Goal: Task Accomplishment & Management: Use online tool/utility

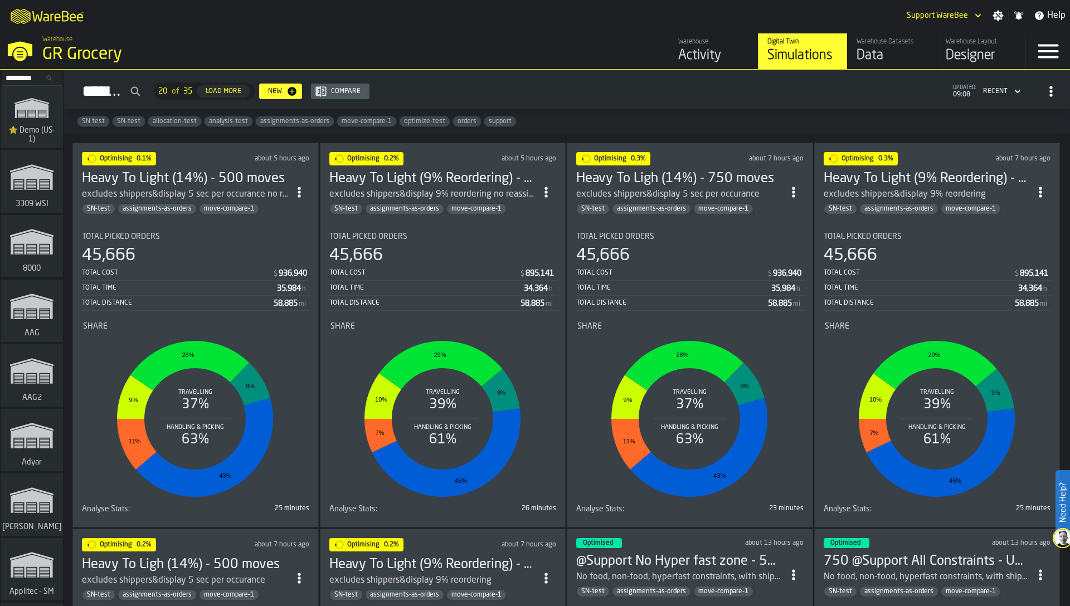
click at [32, 77] on input "Search..." at bounding box center [32, 78] width 58 height 12
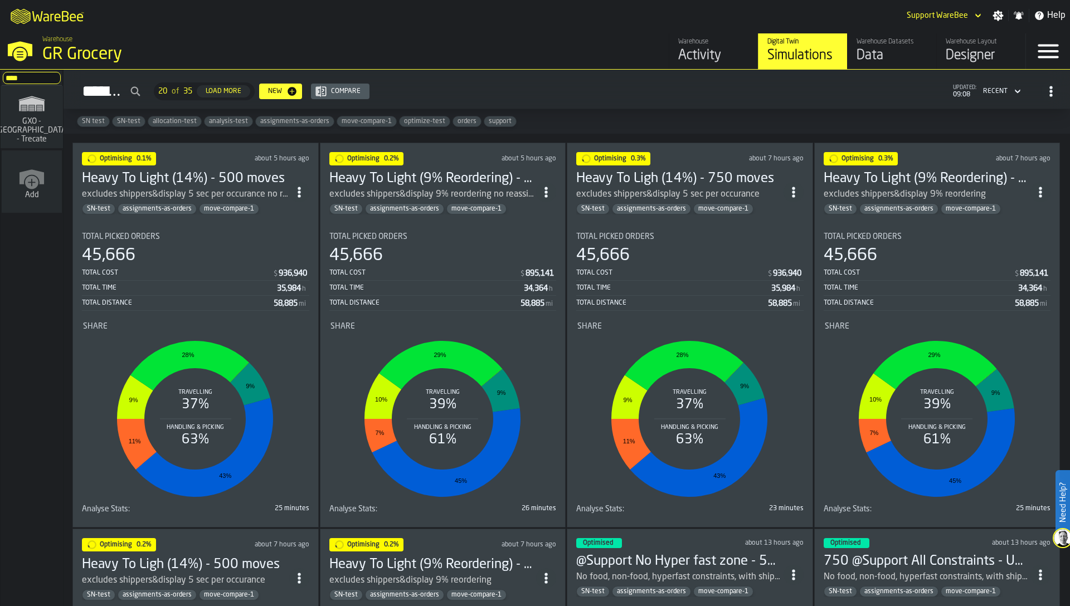
type input "****"
click at [32, 117] on icon "link-to-/wh/i/7274009e-5361-4e21-8e36-7045ee840609/simulations" at bounding box center [32, 103] width 54 height 27
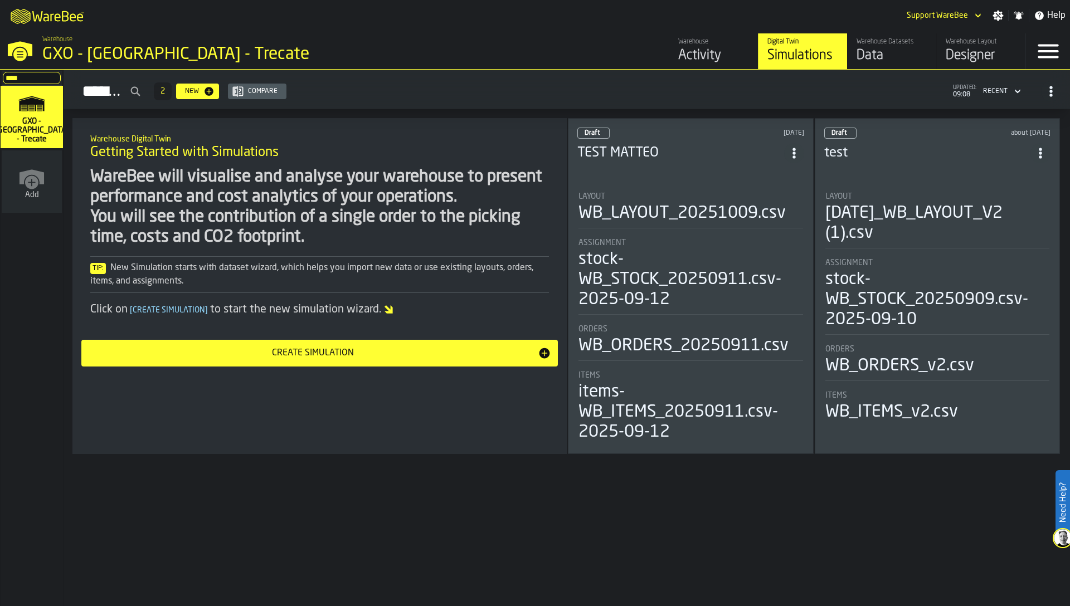
click at [890, 47] on div "Data" at bounding box center [892, 56] width 71 height 18
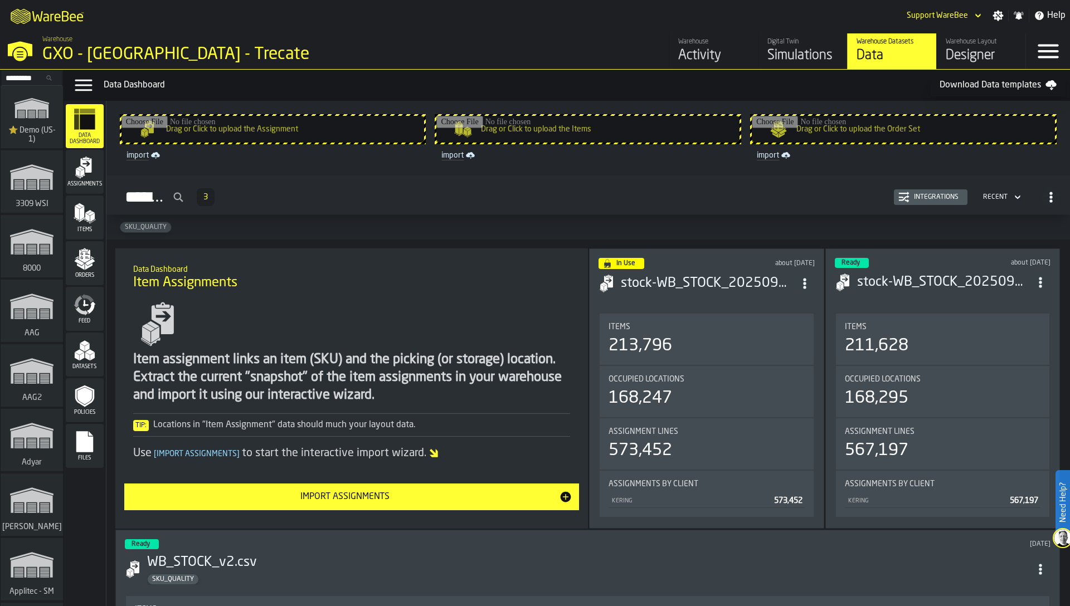
click at [84, 181] on span "Assignments" at bounding box center [85, 184] width 38 height 6
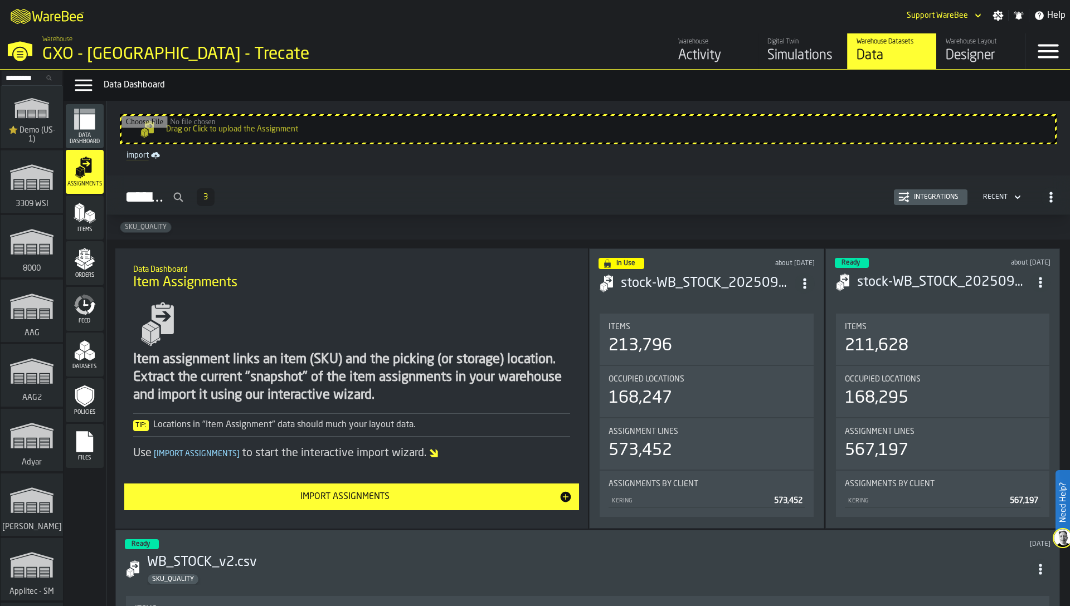
click at [85, 218] on polygon "menu Items" at bounding box center [87, 217] width 4 height 9
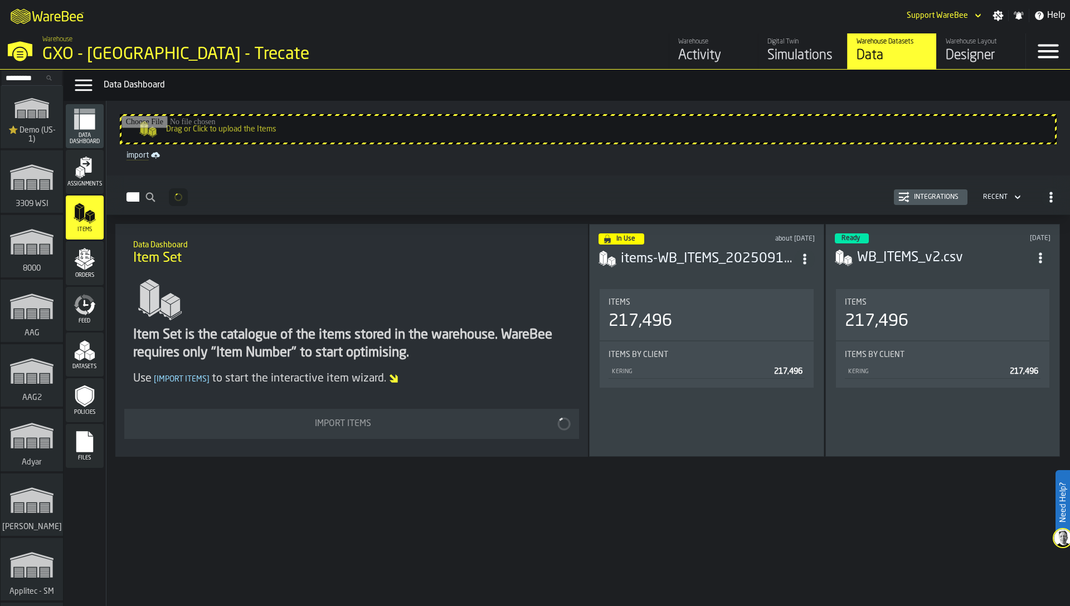
click at [91, 278] on span "Orders" at bounding box center [85, 276] width 38 height 6
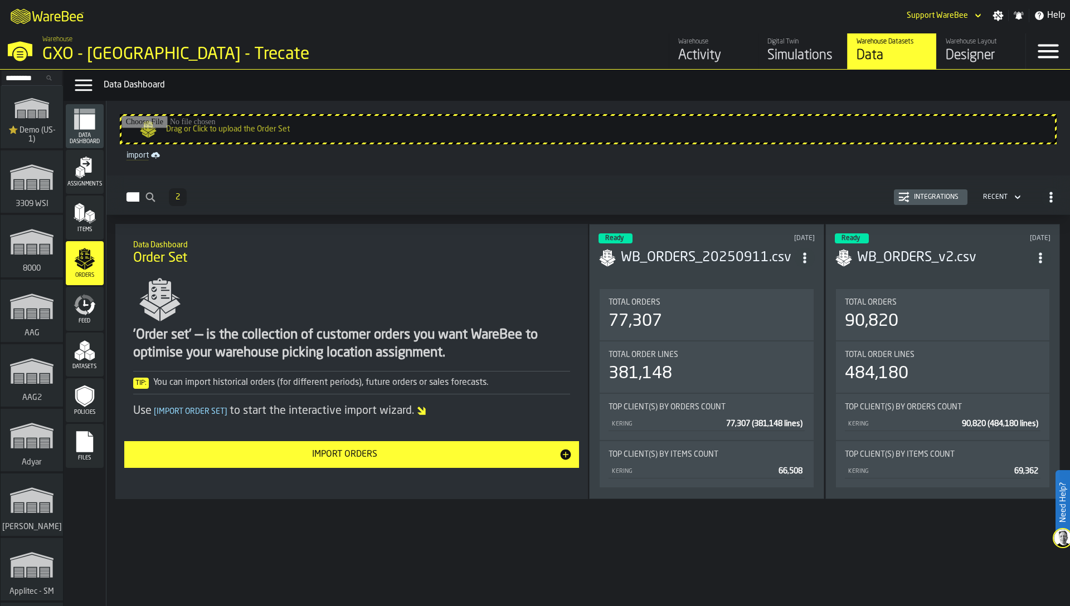
click at [99, 326] on div "Feed" at bounding box center [85, 309] width 38 height 44
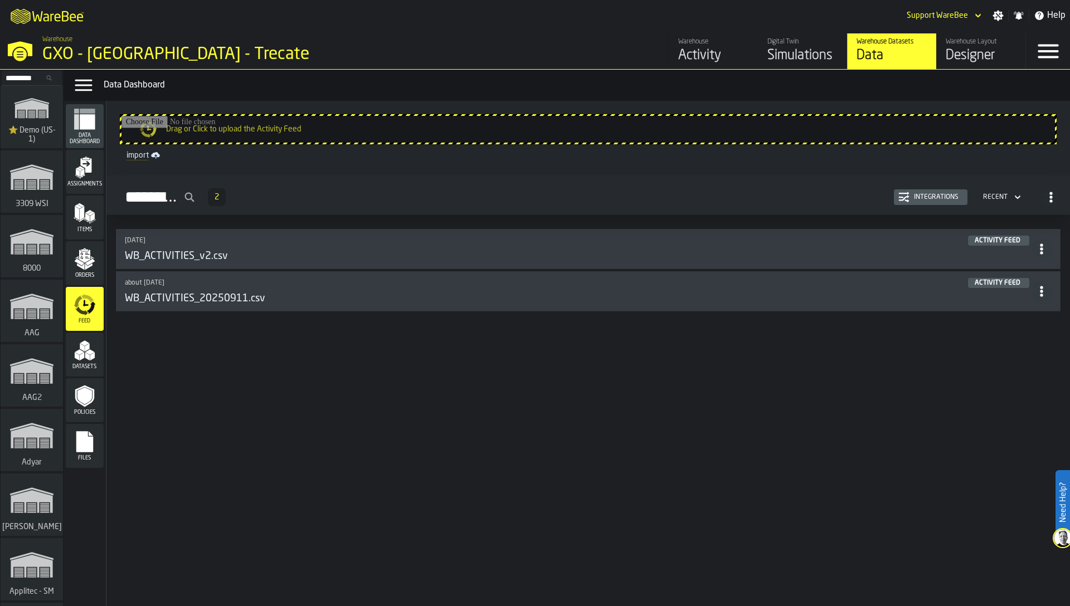
click at [69, 168] on div "Assignments" at bounding box center [85, 172] width 38 height 31
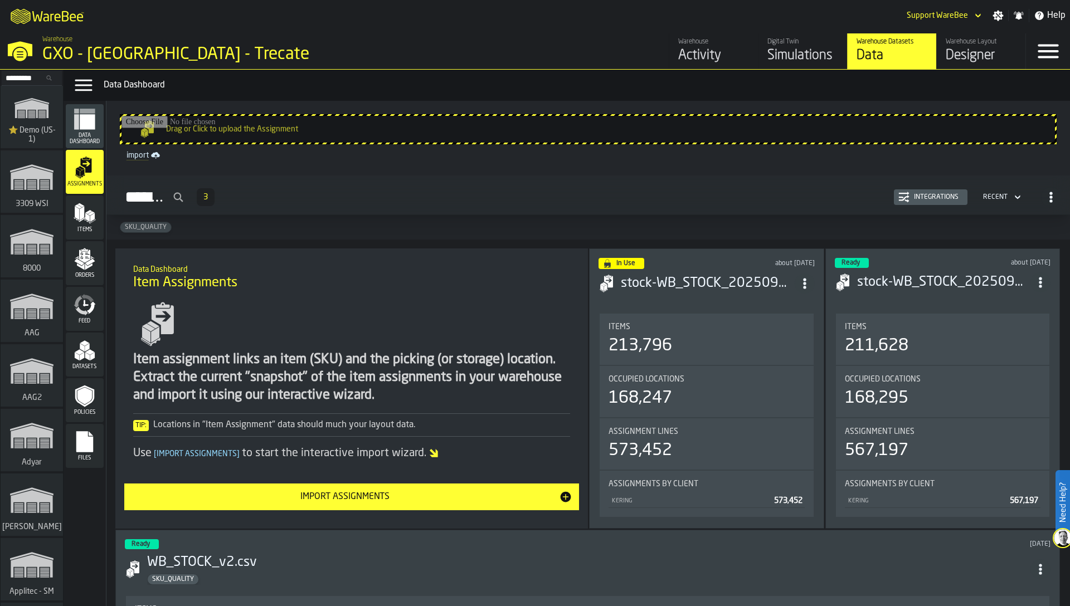
click at [910, 197] on div "Integrations" at bounding box center [937, 197] width 54 height 8
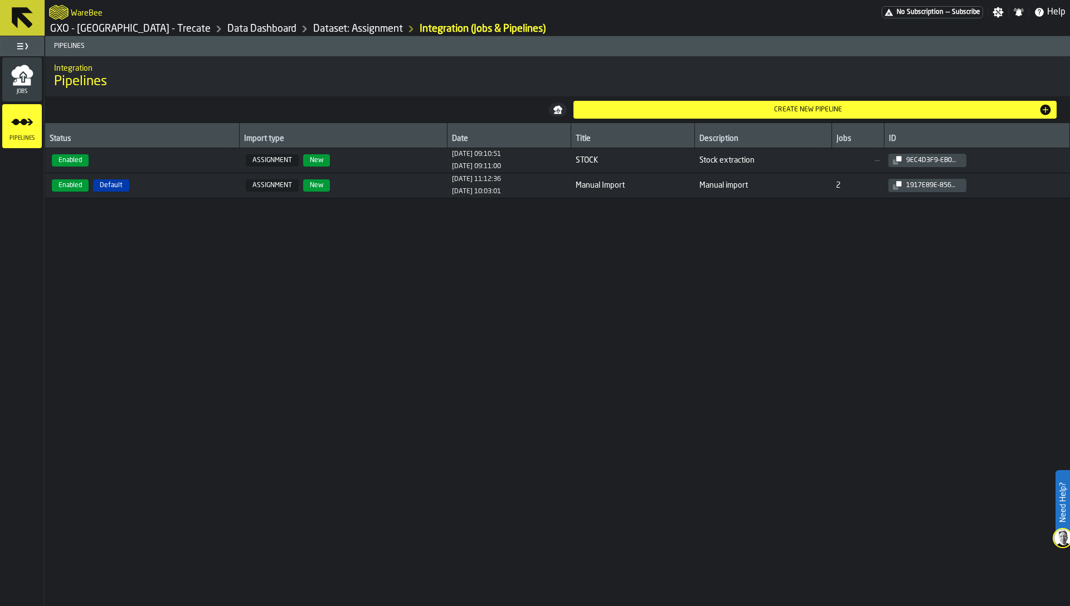
click at [14, 91] on span "Jobs" at bounding box center [22, 92] width 40 height 6
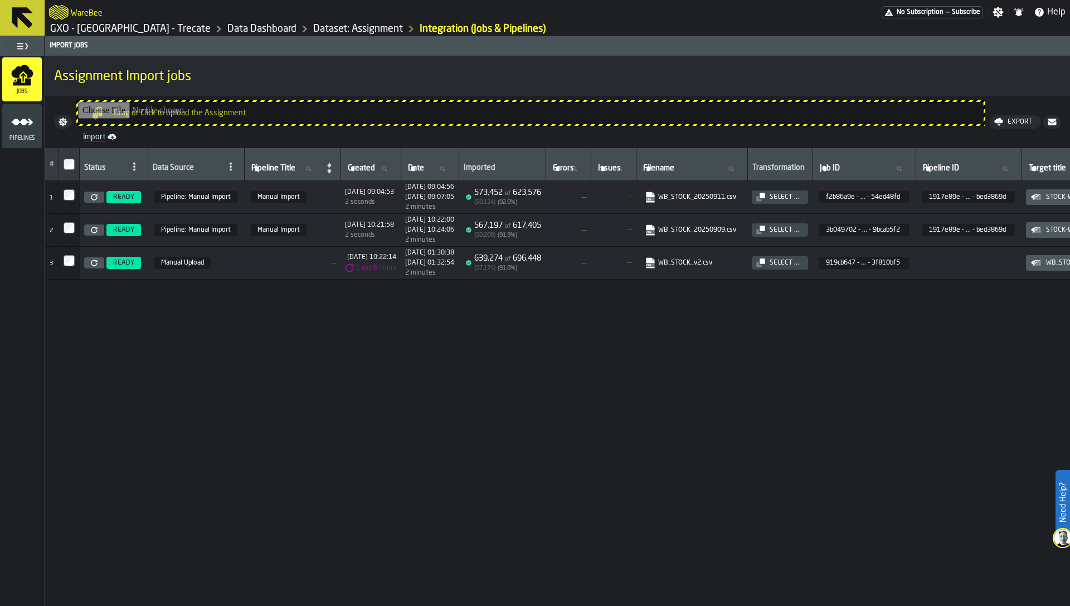
click at [22, 128] on icon "menu Pipelines" at bounding box center [22, 122] width 22 height 22
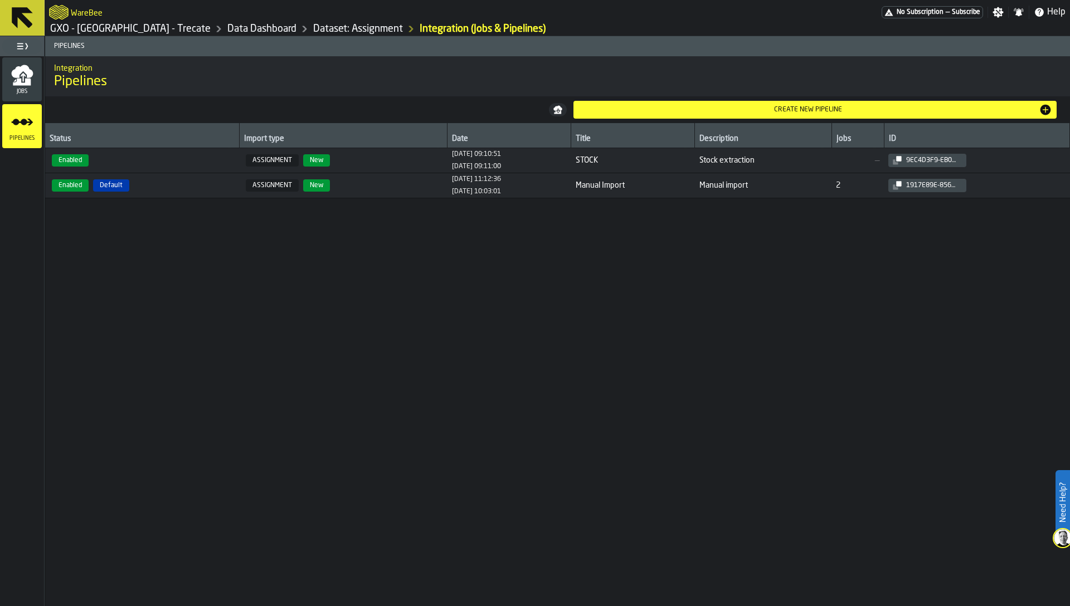
click at [12, 86] on icon "menu Jobs" at bounding box center [22, 75] width 22 height 22
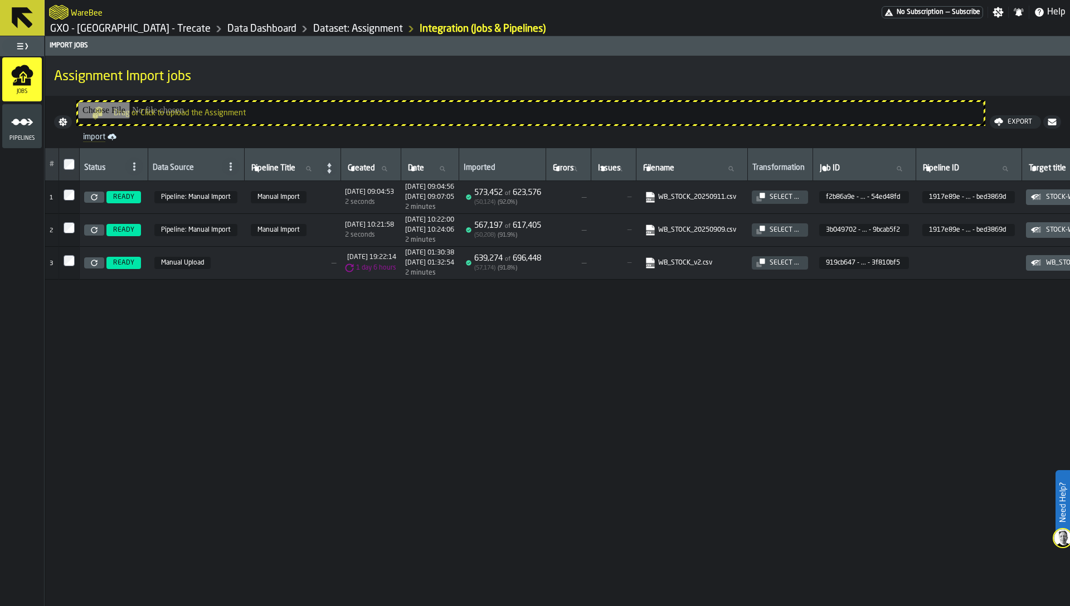
click at [179, 200] on span "Pipeline: Manual Import" at bounding box center [195, 197] width 83 height 12
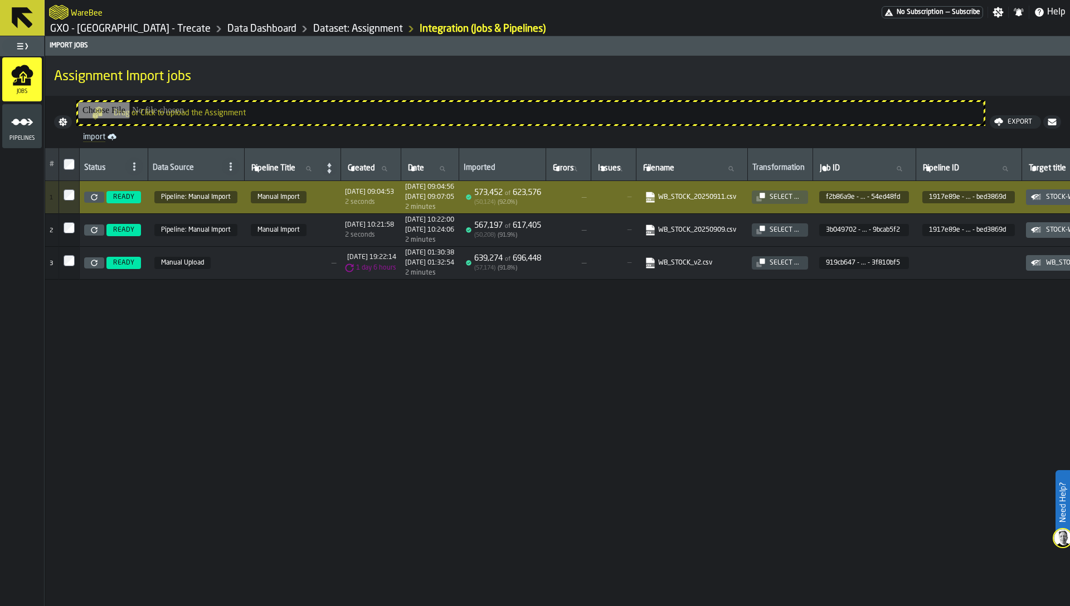
click at [22, 133] on icon "menu Pipelines" at bounding box center [22, 122] width 22 height 22
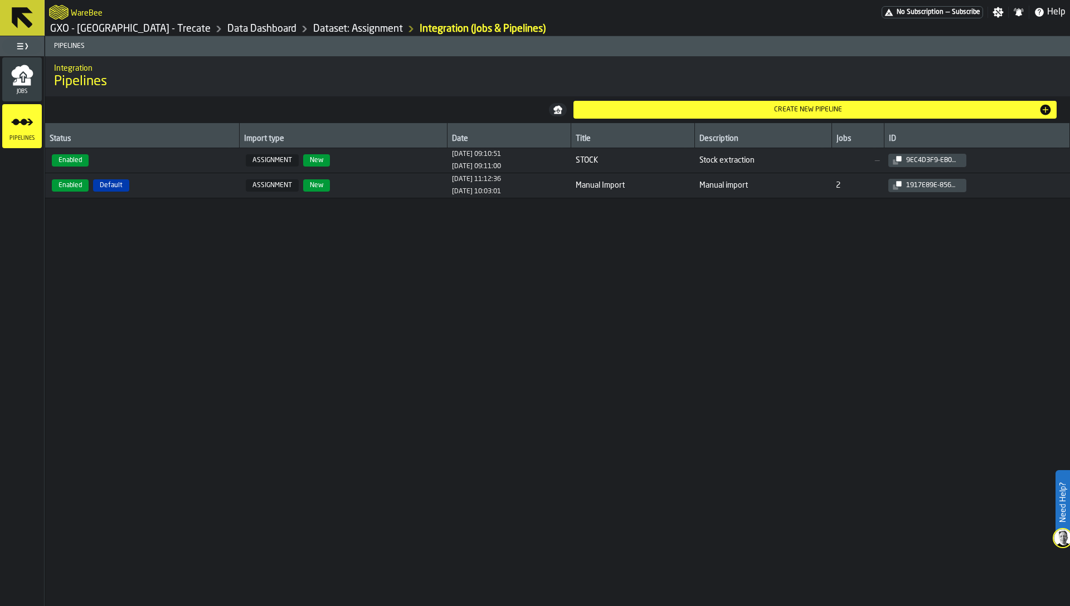
click at [203, 187] on span "Enabled Default" at bounding box center [142, 185] width 185 height 12
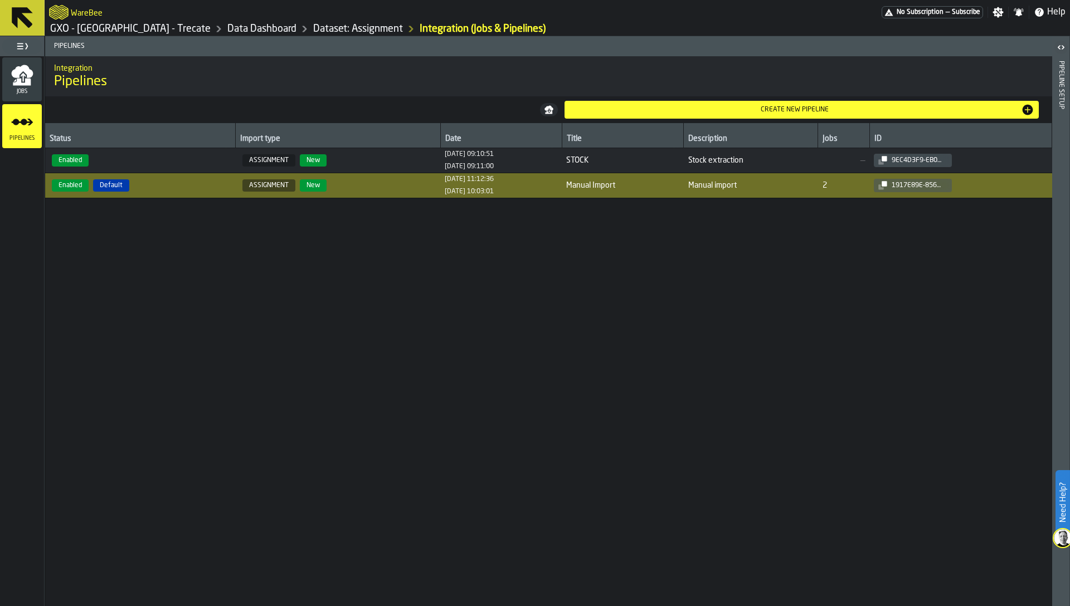
click at [1062, 92] on div "Pipeline Setup" at bounding box center [1061, 331] width 8 height 545
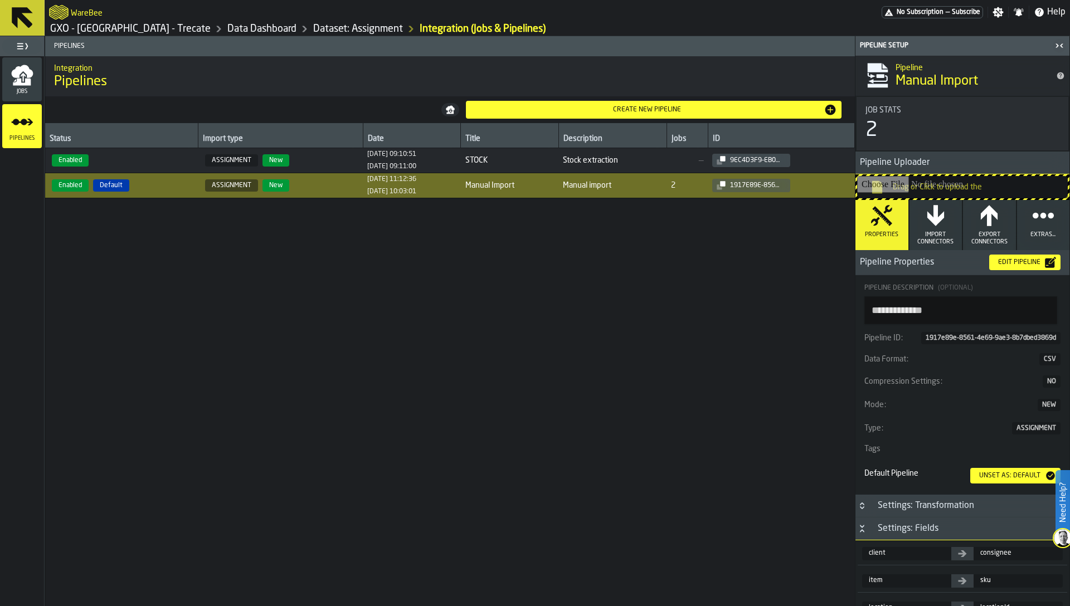
click at [925, 226] on icon "button" at bounding box center [936, 216] width 22 height 22
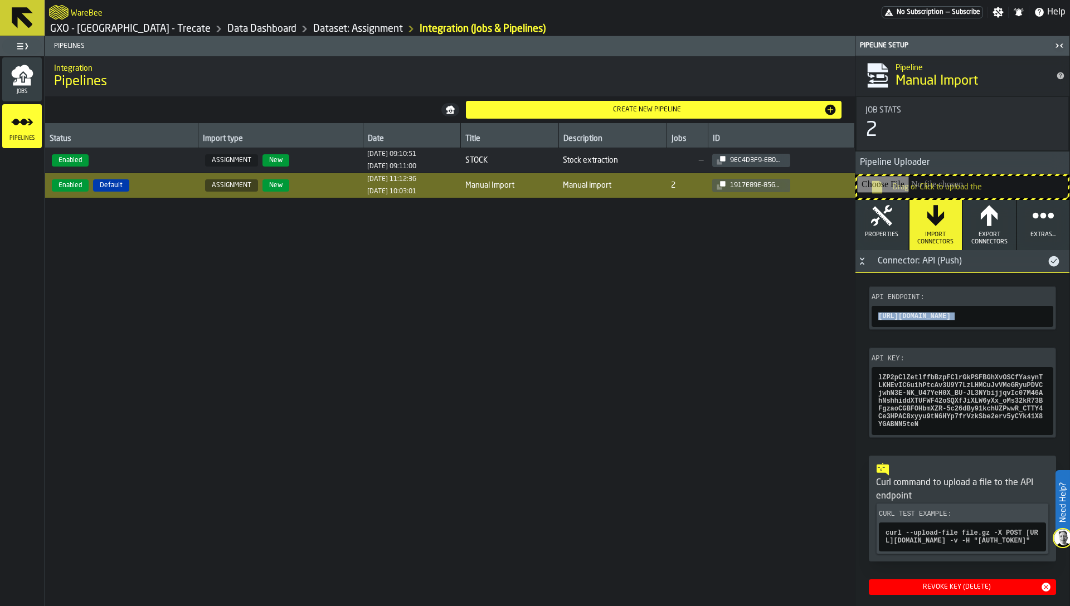
copy div "https://connect.app.warebee.com/v1/import-pipeline/1917e89e-8561-4e69-9ae3-8b7d…"
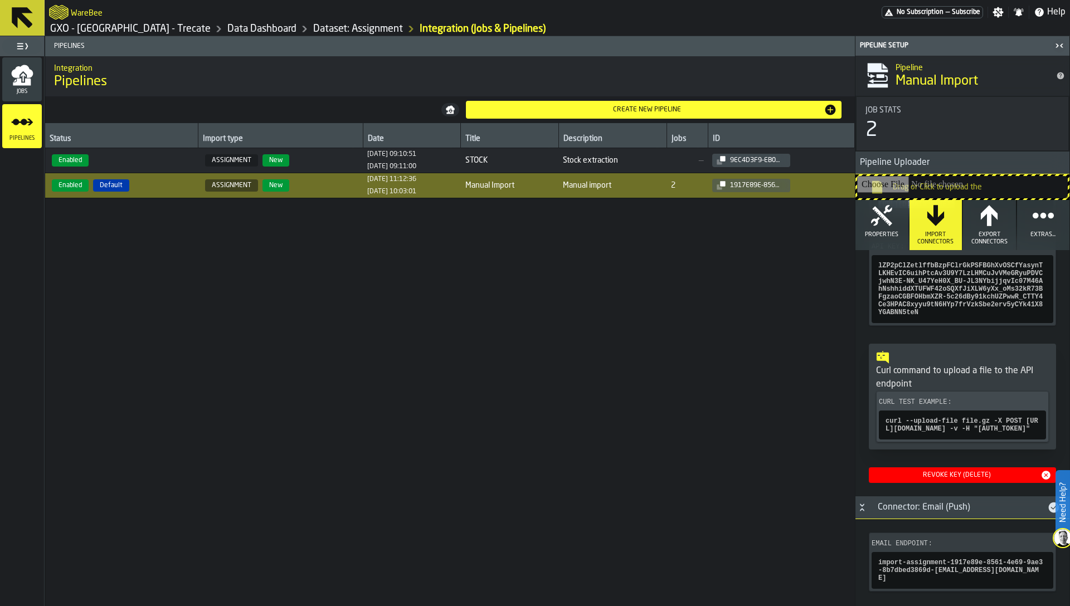
scroll to position [169, 0]
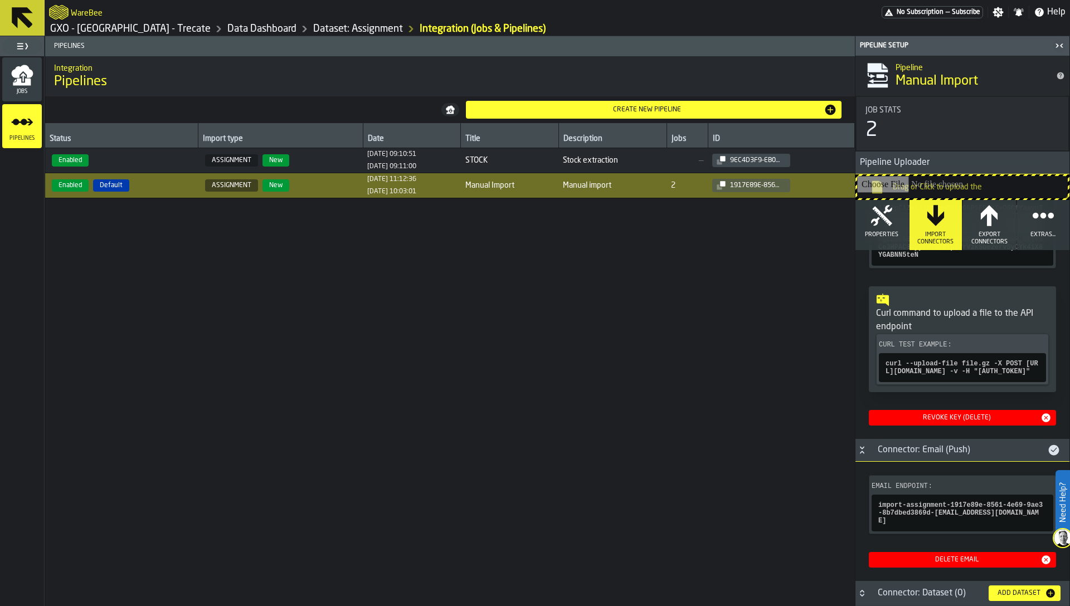
click at [0, 0] on icon "button-" at bounding box center [0, 0] width 0 height 0
click at [27, 83] on icon "menu Jobs" at bounding box center [22, 82] width 18 height 7
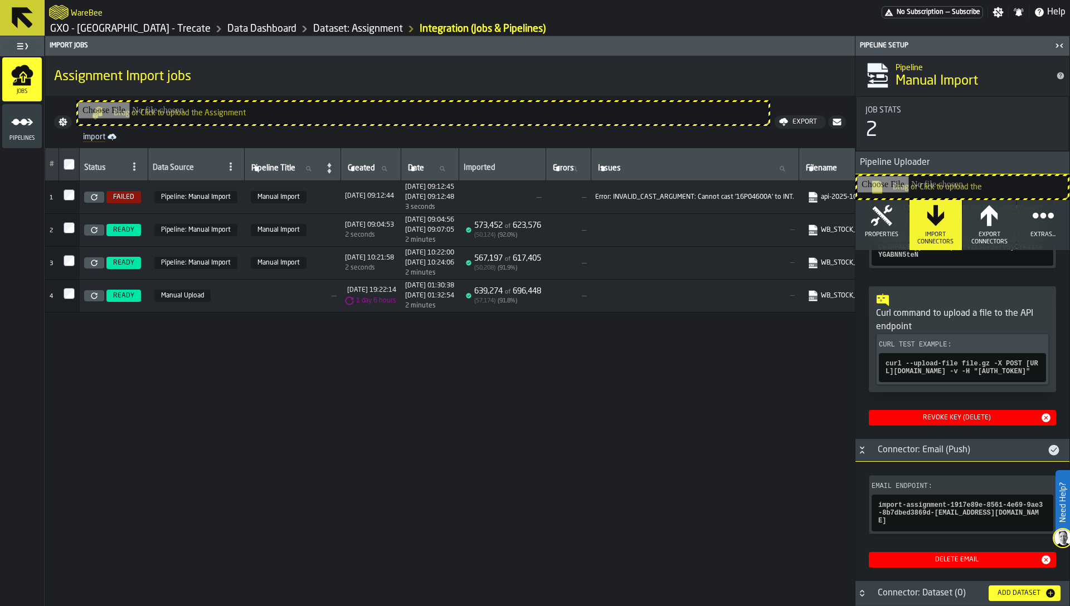
click at [399, 377] on div "# Status Data Source Pipeline Title Pipeline Title Created Created Date Date Im…" at bounding box center [450, 377] width 810 height 458
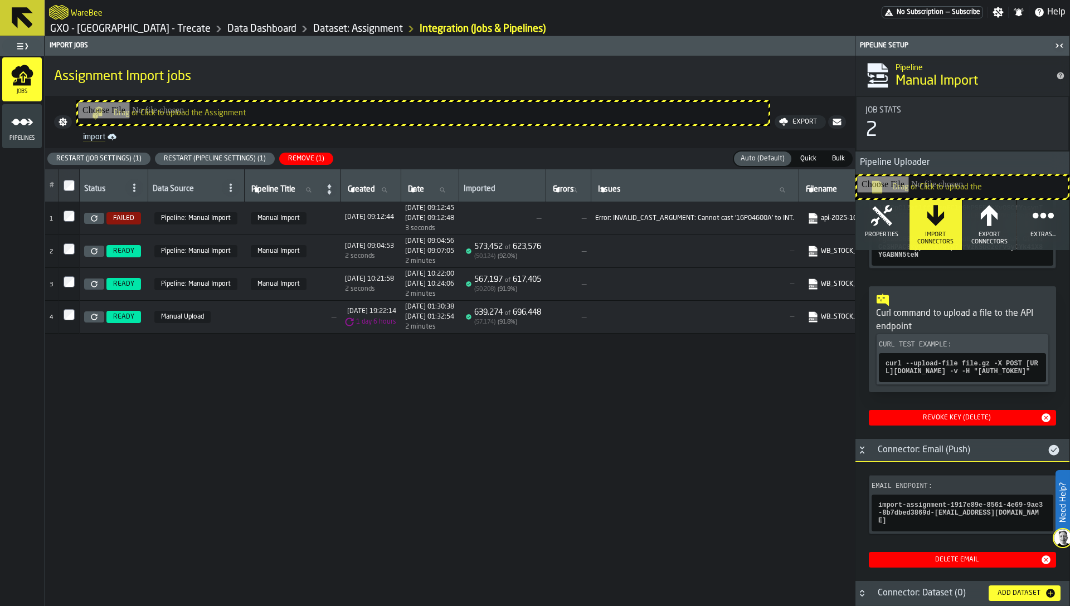
click at [296, 160] on div "Remove (1)" at bounding box center [306, 159] width 45 height 8
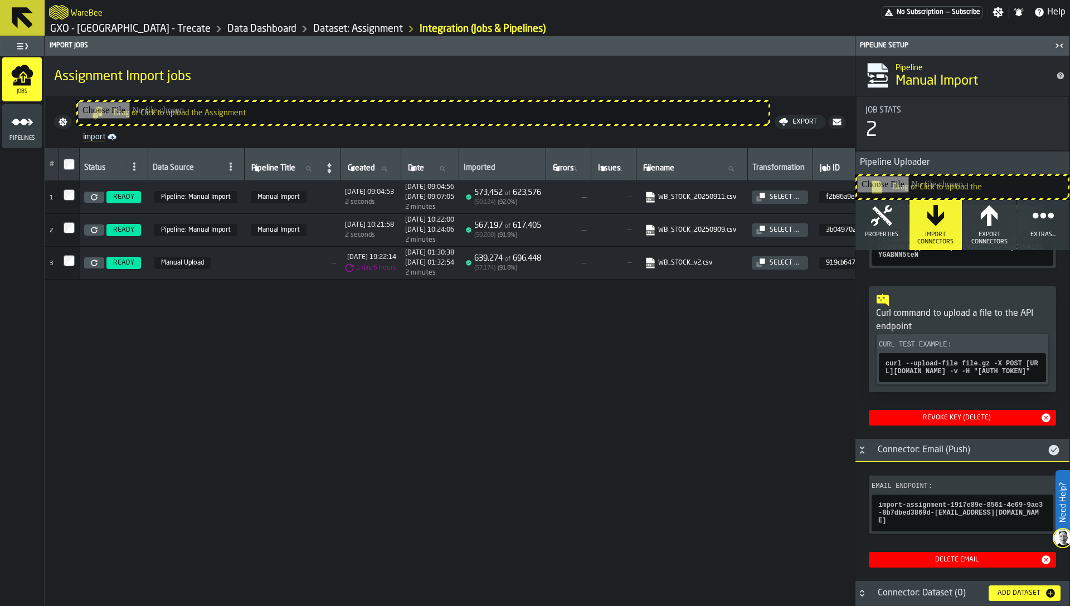
click at [0, 0] on icon "button-" at bounding box center [0, 0] width 0 height 0
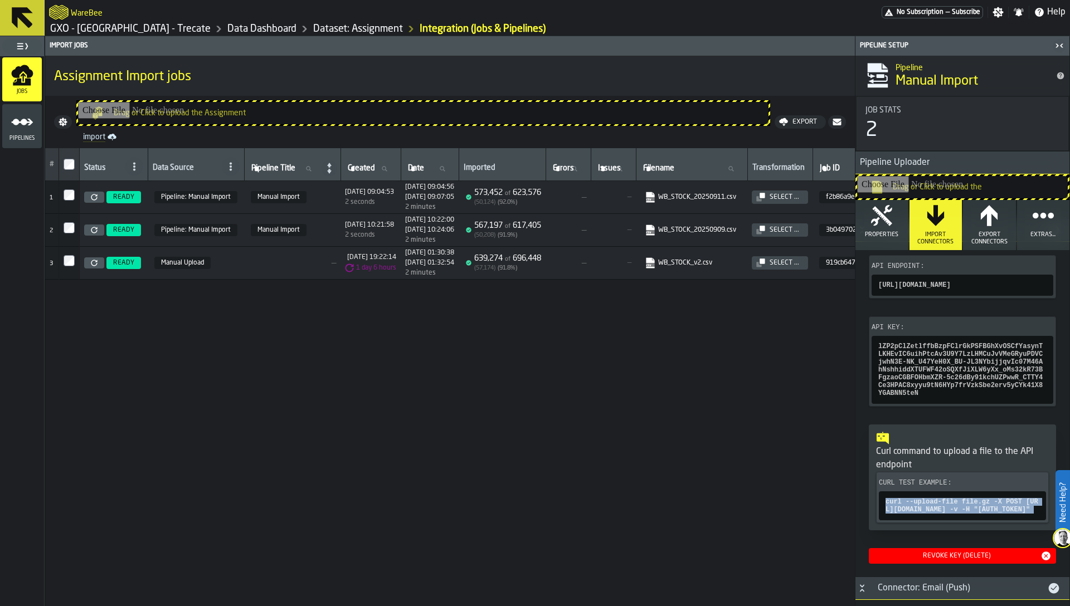
scroll to position [0, 0]
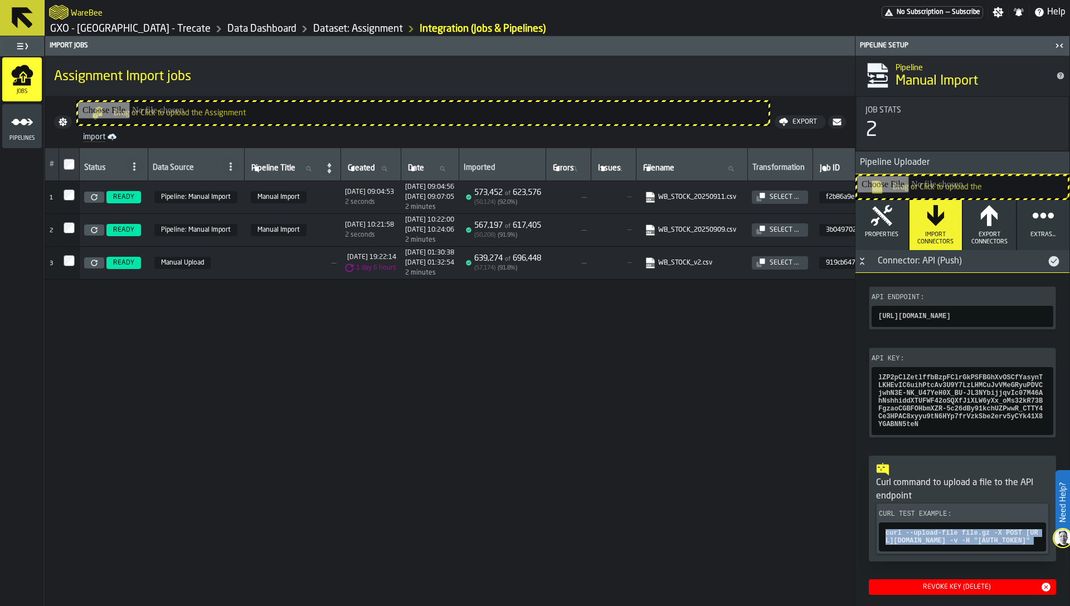
click at [0, 0] on icon "button-" at bounding box center [0, 0] width 0 height 0
click at [704, 340] on div "# Status Data Source Pipeline Title Pipeline Title Created Created Date Date Im…" at bounding box center [450, 377] width 810 height 458
click at [696, 511] on div "# Status Data Source Pipeline Title Pipeline Title Created Created Date Date Im…" at bounding box center [450, 377] width 810 height 458
click at [0, 0] on icon "button-" at bounding box center [0, 0] width 0 height 0
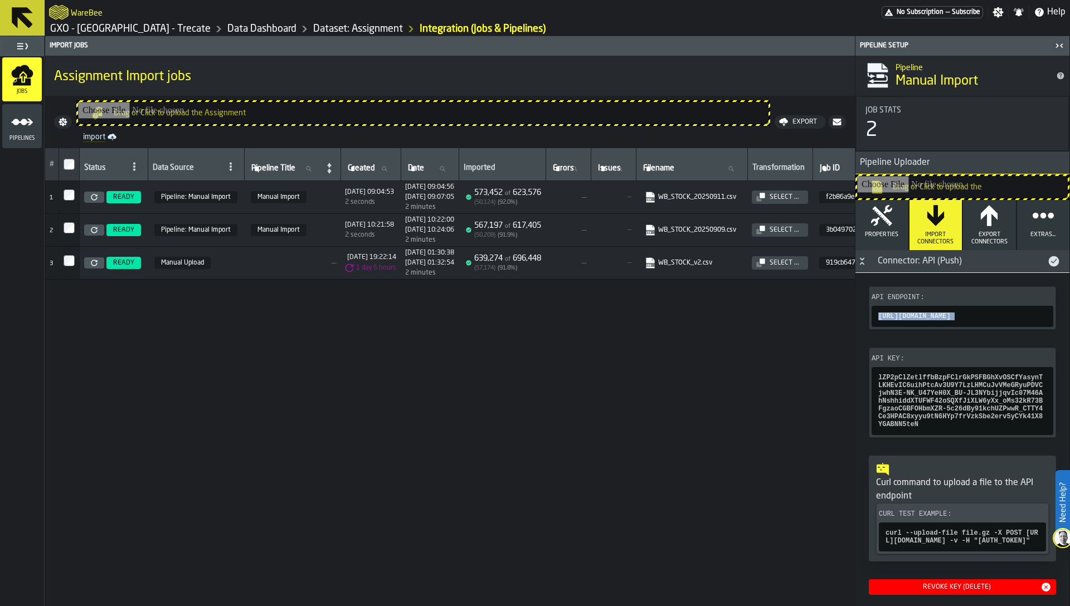
copy div "https://connect.app.warebee.com/v1/import-pipeline/1917e89e-8561-4e69-9ae3-8b7d…"
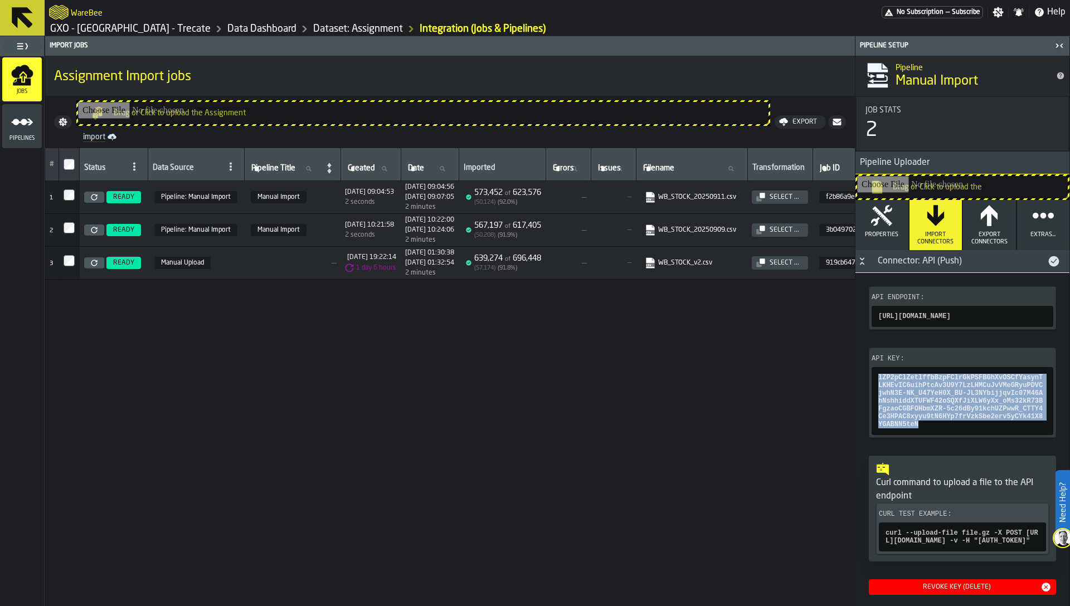
copy span "lZP2pClZetlffbBzpFClrGkPSFBGhXvOSCfYasynTLKHEvIC6uihPtcAv3U9Y7LzLHMCuJvVMeGRyuP…"
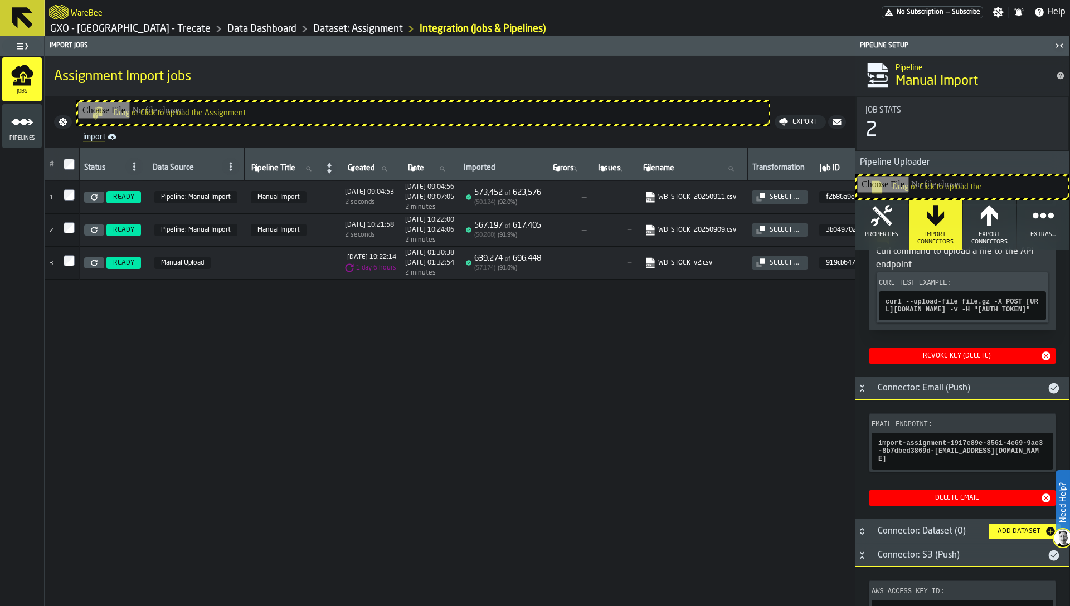
scroll to position [230, 0]
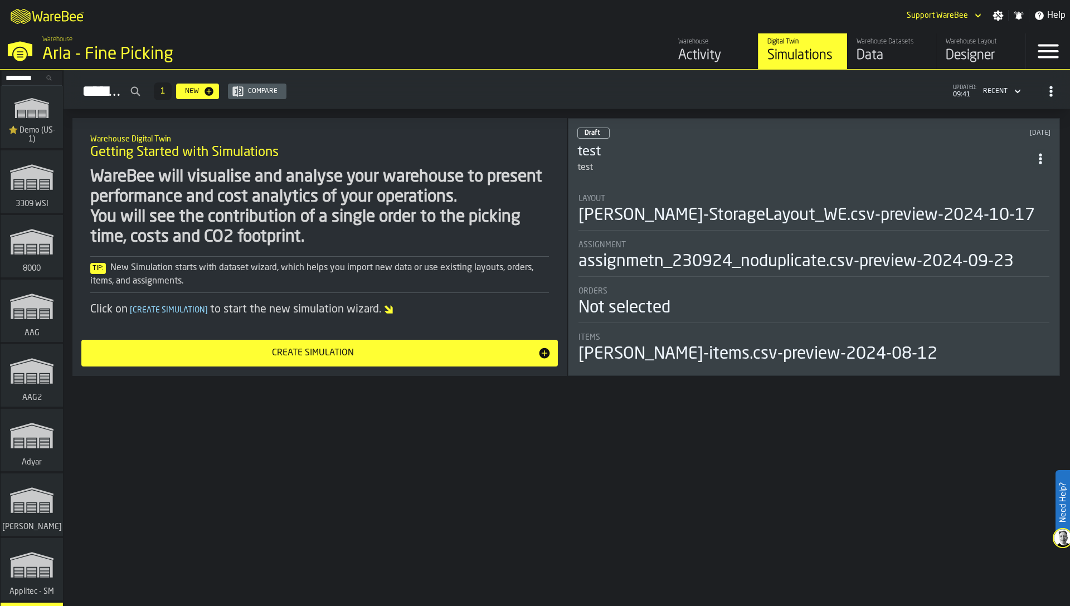
click at [362, 282] on div "Tip: New Simulation starts with dataset wizard, which helps you import new data…" at bounding box center [319, 274] width 459 height 27
click at [482, 216] on div "WareBee will visualise and analyse your warehouse to present performance and co…" at bounding box center [319, 207] width 459 height 80
click at [453, 254] on div "WareBee will visualise and analyse your warehouse to present performance and co…" at bounding box center [319, 242] width 459 height 150
click at [620, 425] on div "Simulations 1 New Compare updated: 09:54 Recent Warehouse Digital Twin Getting …" at bounding box center [567, 338] width 1007 height 537
click at [195, 221] on div "WareBee will visualise and analyse your warehouse to present performance and co…" at bounding box center [319, 207] width 459 height 80
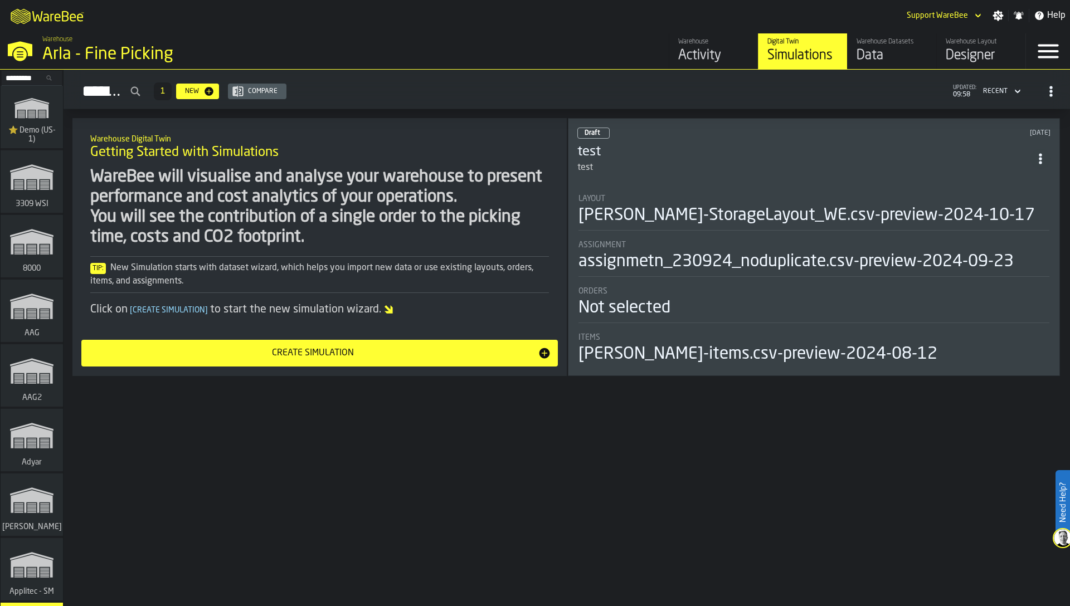
click at [455, 193] on div "WareBee will visualise and analyse your warehouse to present performance and co…" at bounding box center [319, 207] width 459 height 80
